Goal: Participate in discussion: Engage in conversation with other users on a specific topic

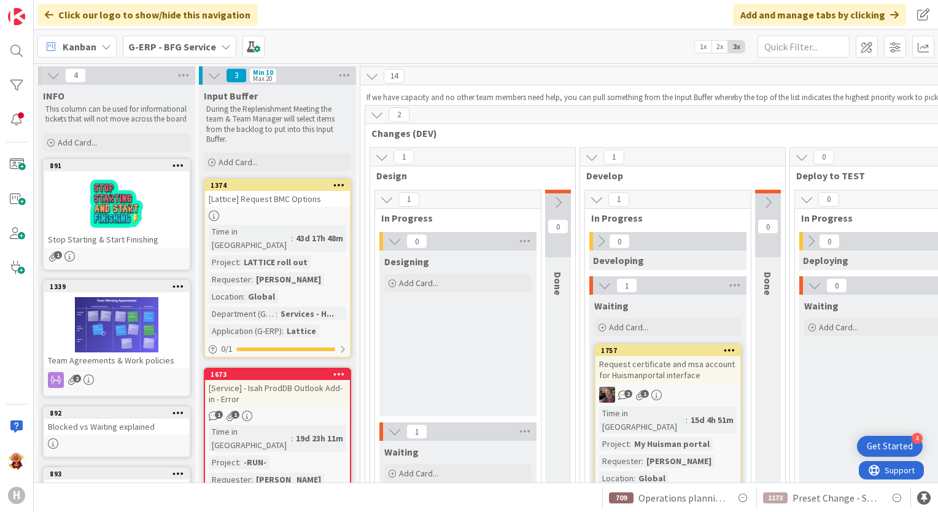
scroll to position [208, 0]
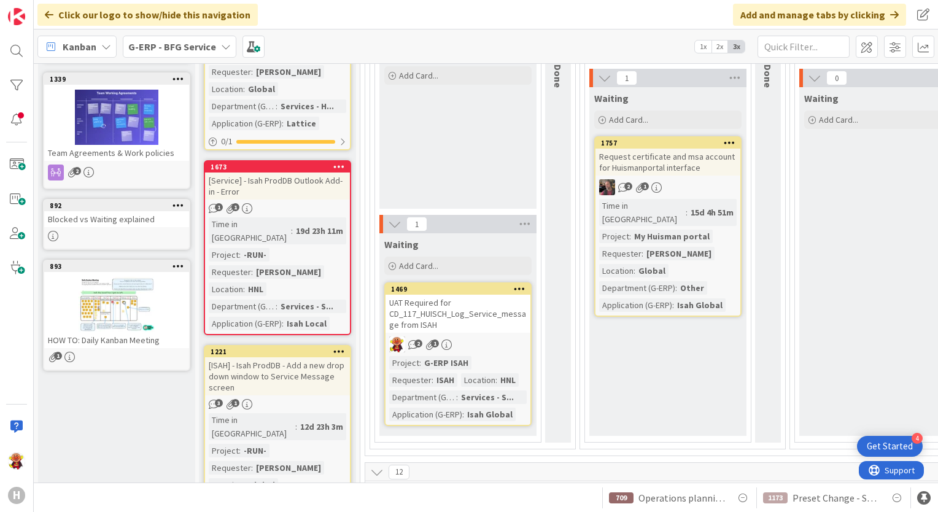
click at [499, 321] on div "UAT Required for CD_117_HUISCH_Log_Service_message from ISAH" at bounding box center [458, 314] width 145 height 38
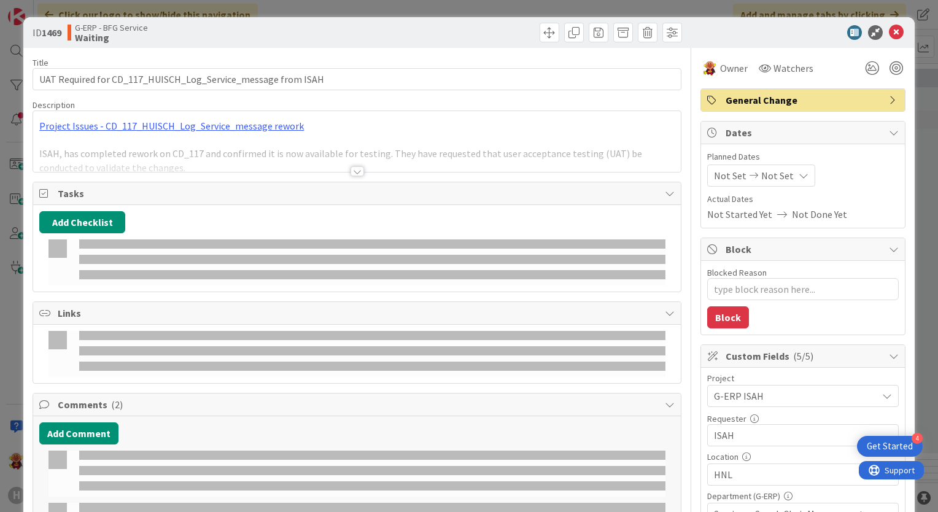
type textarea "x"
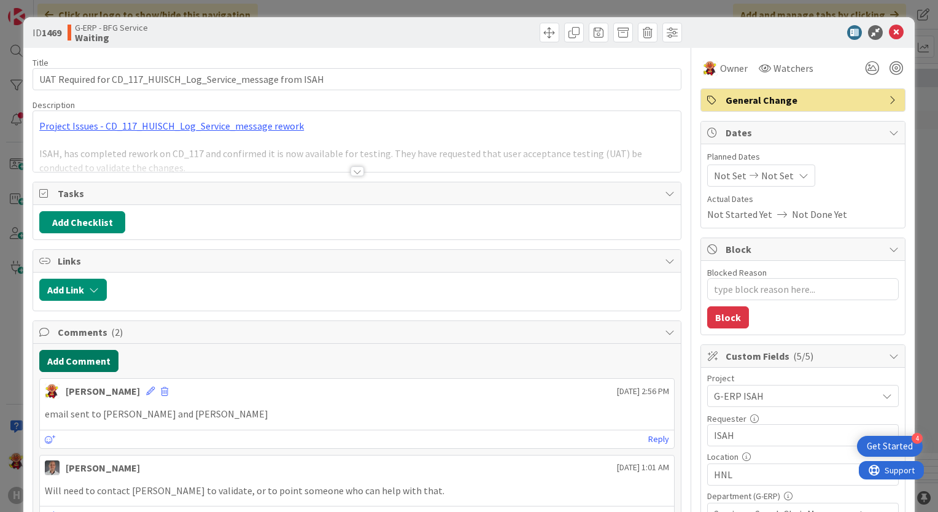
click at [74, 357] on button "Add Comment" at bounding box center [78, 361] width 79 height 22
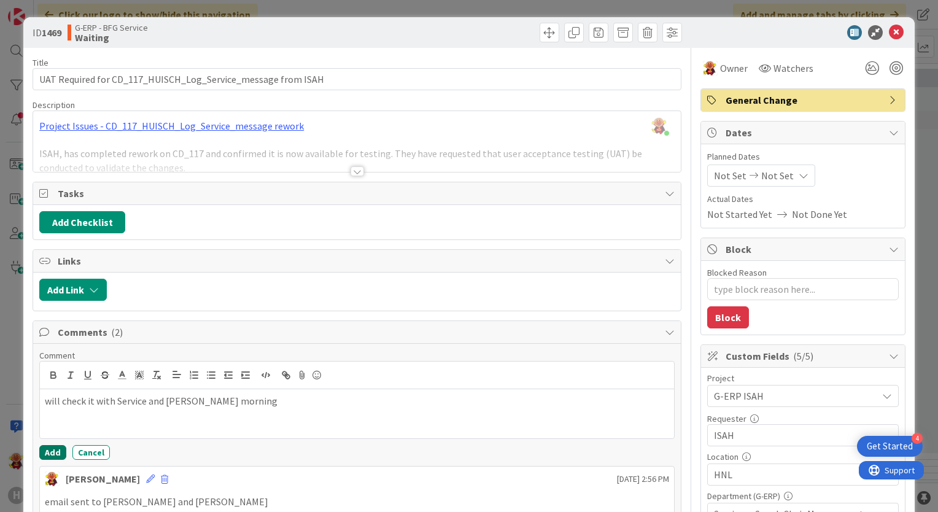
click at [43, 446] on button "Add" at bounding box center [52, 452] width 27 height 15
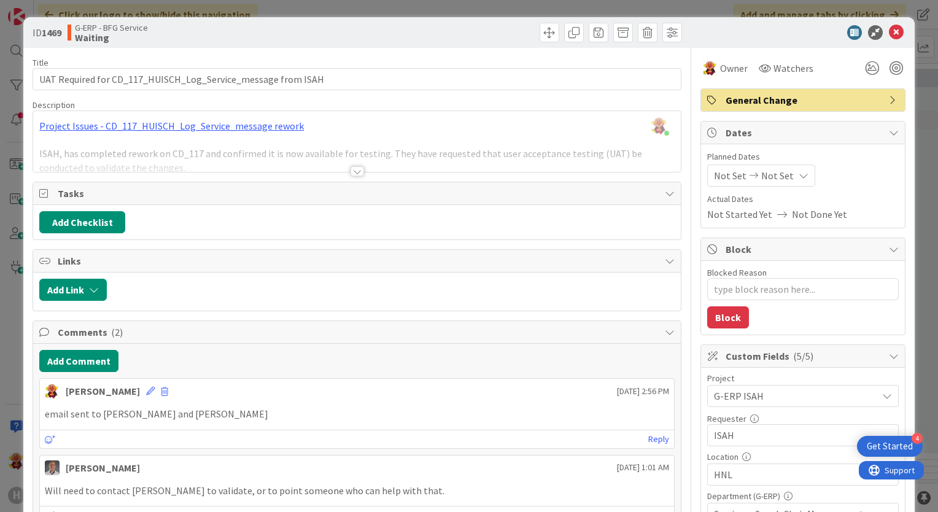
type textarea "x"
click at [889, 34] on icon at bounding box center [896, 32] width 15 height 15
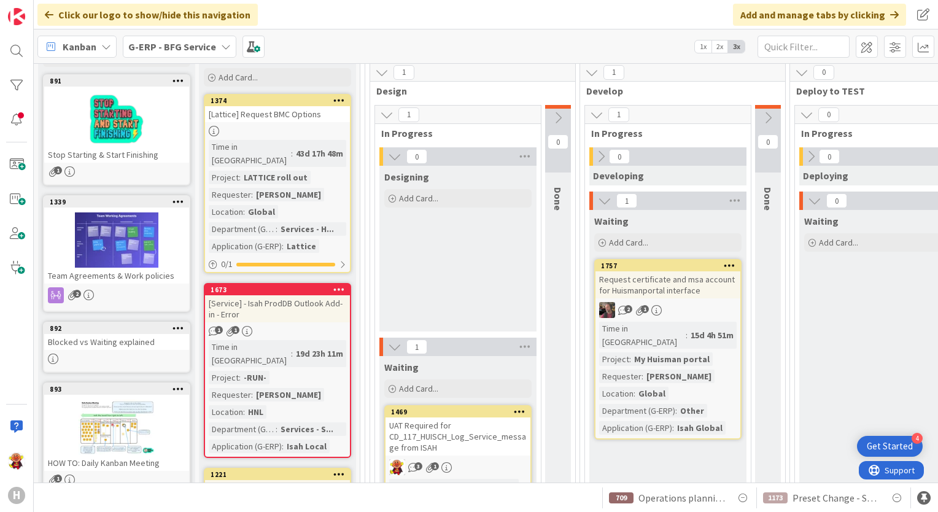
scroll to position [23, 0]
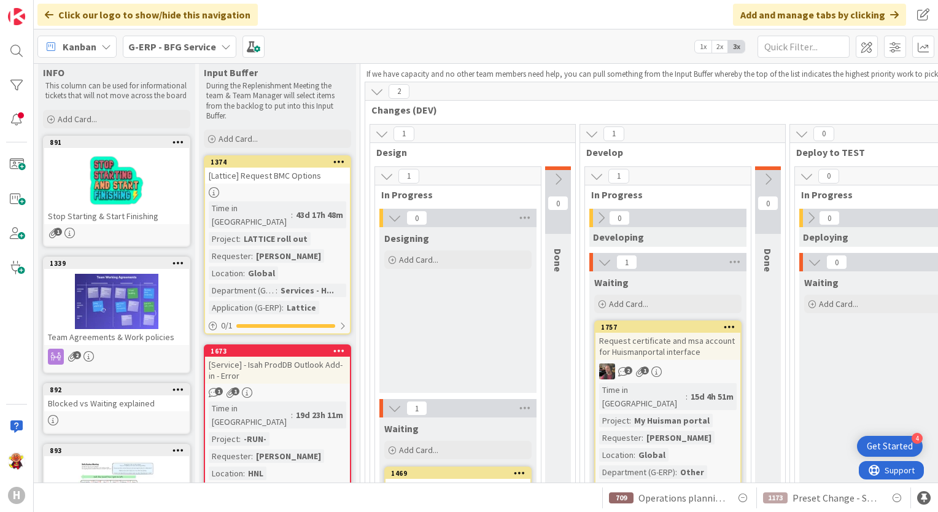
click at [211, 55] on div "G-ERP - BFG Service" at bounding box center [180, 47] width 114 height 22
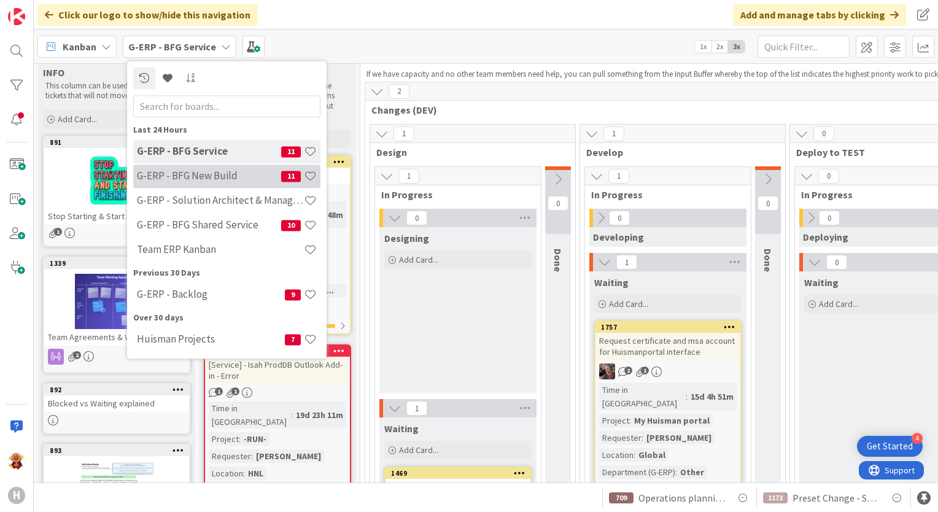
click at [244, 182] on div "G-ERP - BFG New Build 11" at bounding box center [226, 176] width 187 height 23
